Goal: Information Seeking & Learning: Learn about a topic

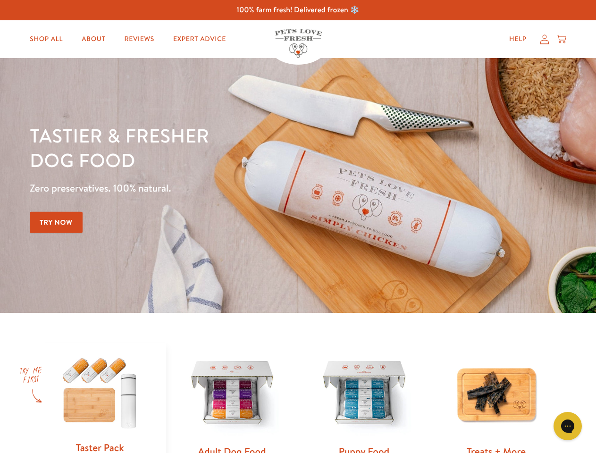
click at [298, 226] on div "Tastier & fresher dog food Zero preservatives. 100% natural. Try Now" at bounding box center [208, 185] width 357 height 124
click at [567, 426] on icon "Open gorgias live chat" at bounding box center [567, 425] width 9 height 9
